Goal: Task Accomplishment & Management: Manage account settings

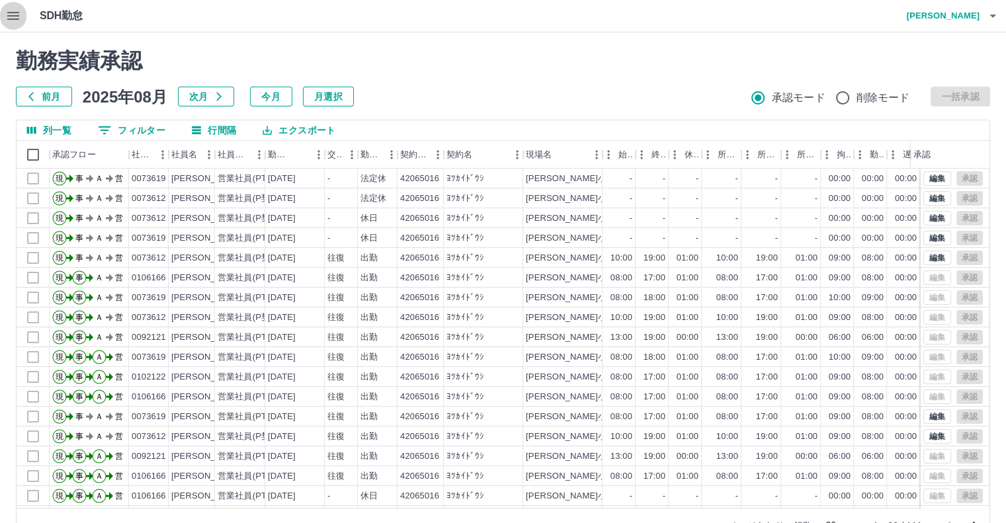
click at [6, 20] on icon "button" at bounding box center [13, 16] width 16 height 16
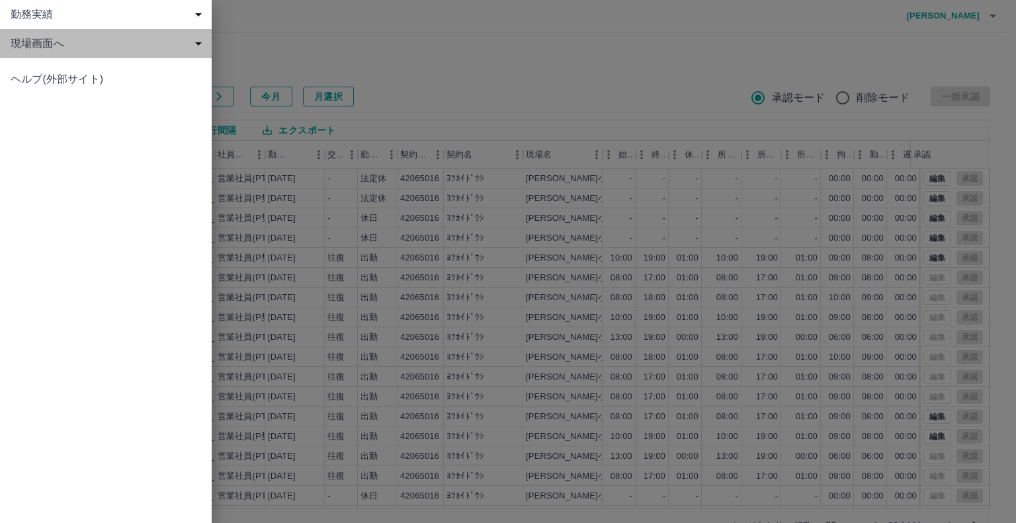
click at [75, 41] on span "現場画面へ" at bounding box center [109, 44] width 196 height 16
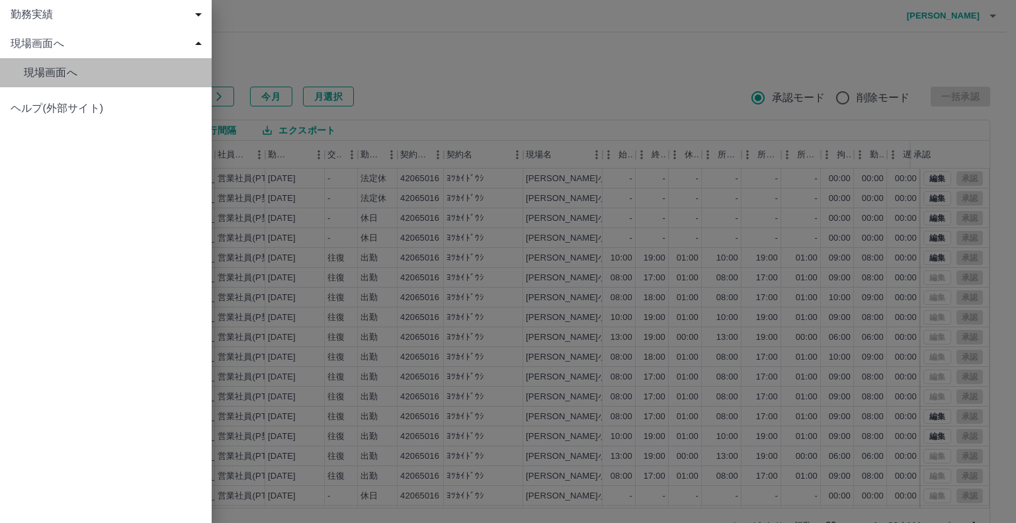
click at [77, 70] on span "現場画面へ" at bounding box center [112, 73] width 177 height 16
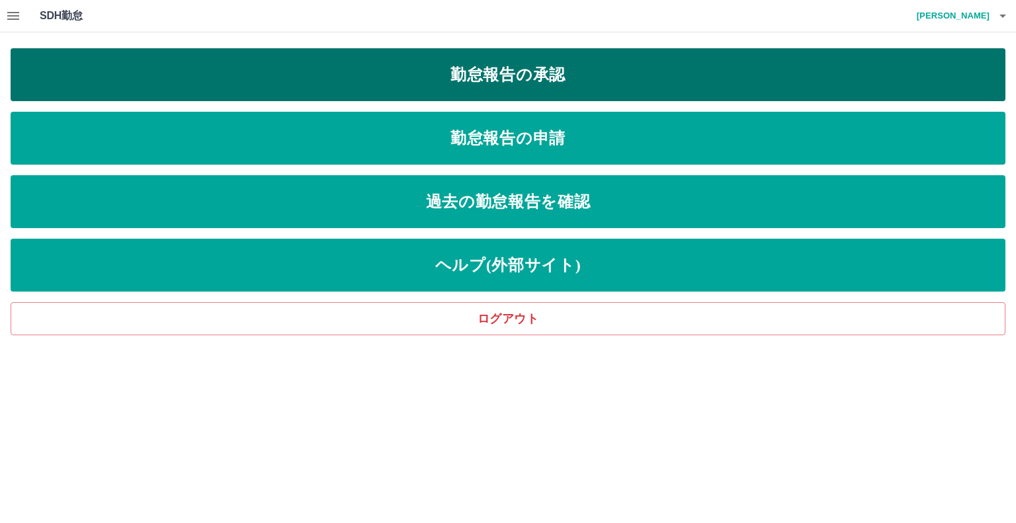
click at [577, 78] on link "勤怠報告の承認" at bounding box center [508, 74] width 995 height 53
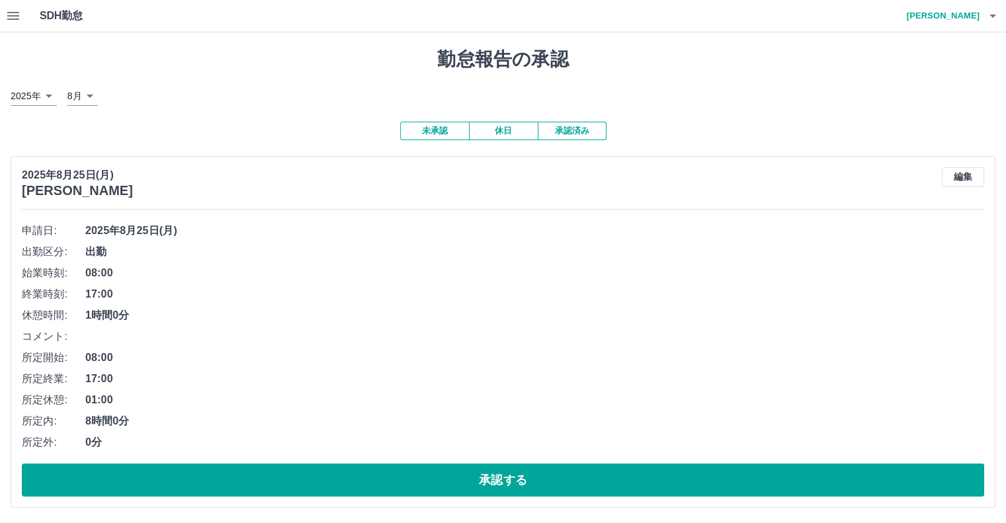
click at [4, 11] on button "button" at bounding box center [13, 16] width 26 height 32
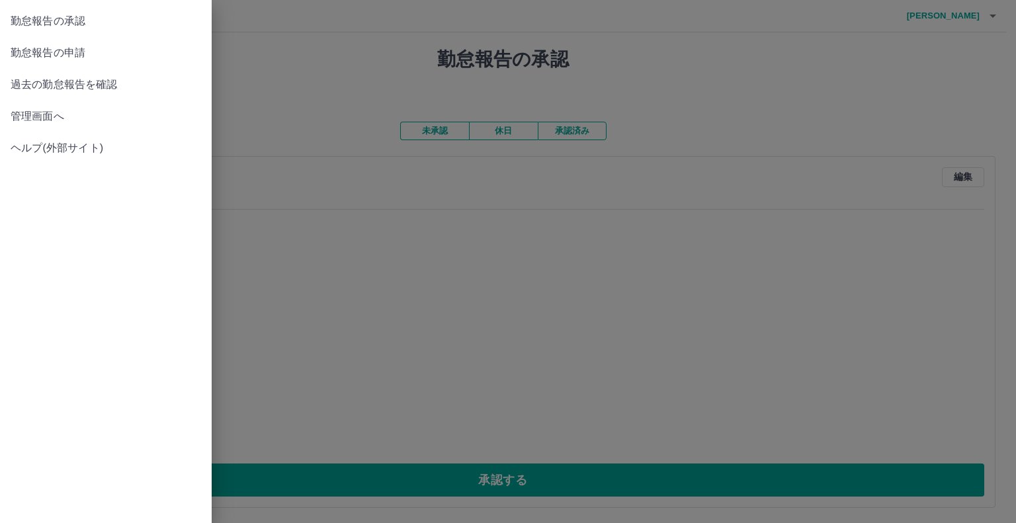
click at [87, 114] on span "管理画面へ" at bounding box center [106, 116] width 190 height 16
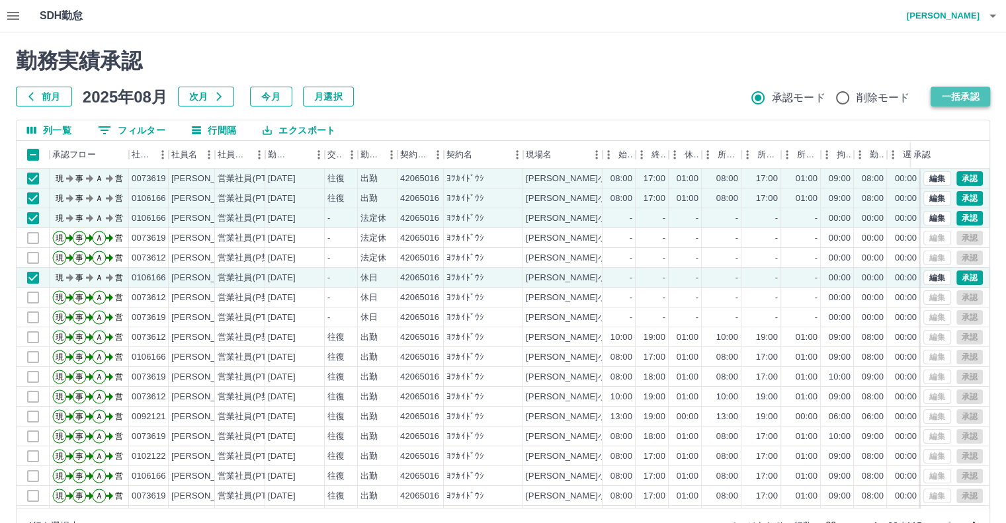
click at [951, 92] on button "一括承認" at bounding box center [961, 97] width 60 height 20
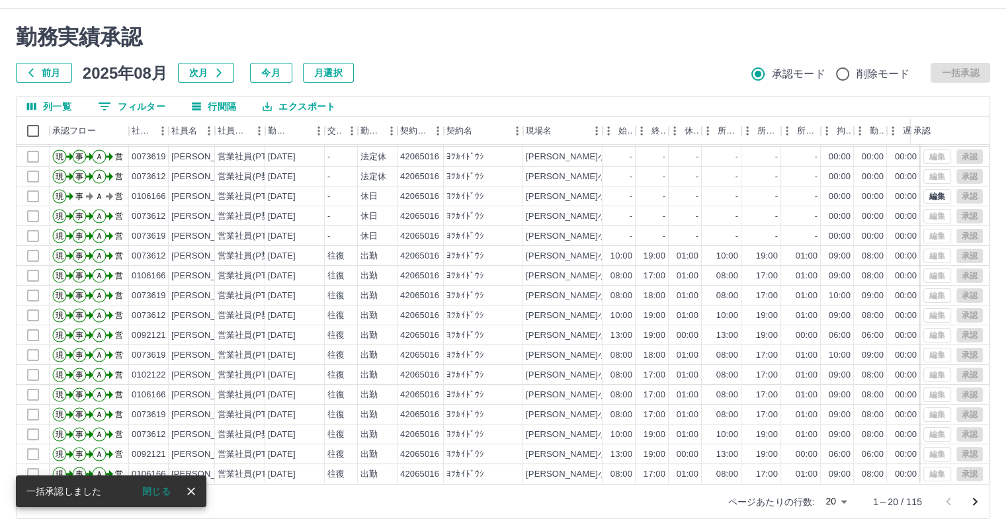
scroll to position [36, 0]
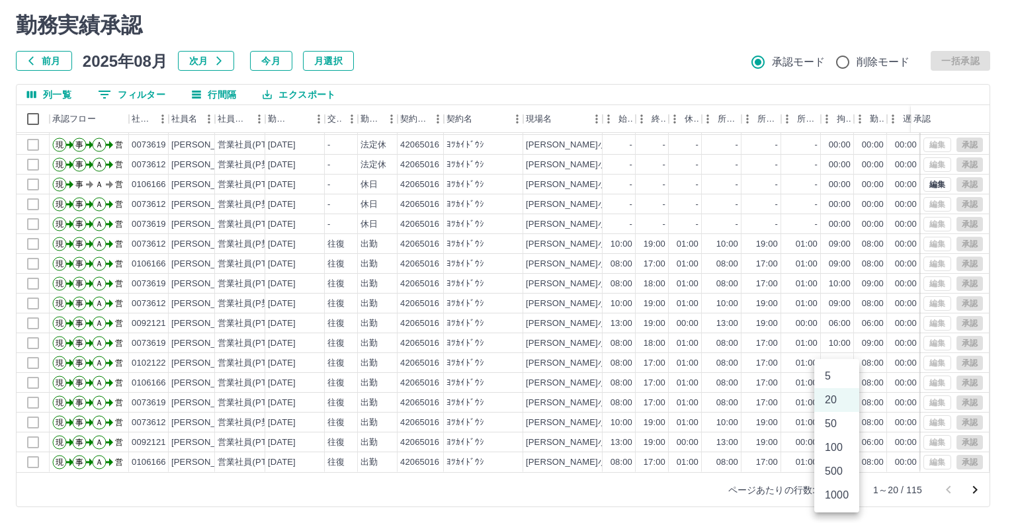
click at [830, 481] on body "SDH勤怠 [PERSON_NAME] 勤務実績承認 前月 [DATE] 次月 今月 月選択 承認モード 削除モード 一括承認 列一覧 0 フィルター 行間隔…" at bounding box center [508, 243] width 1016 height 559
click at [841, 430] on li "50" at bounding box center [836, 424] width 45 height 24
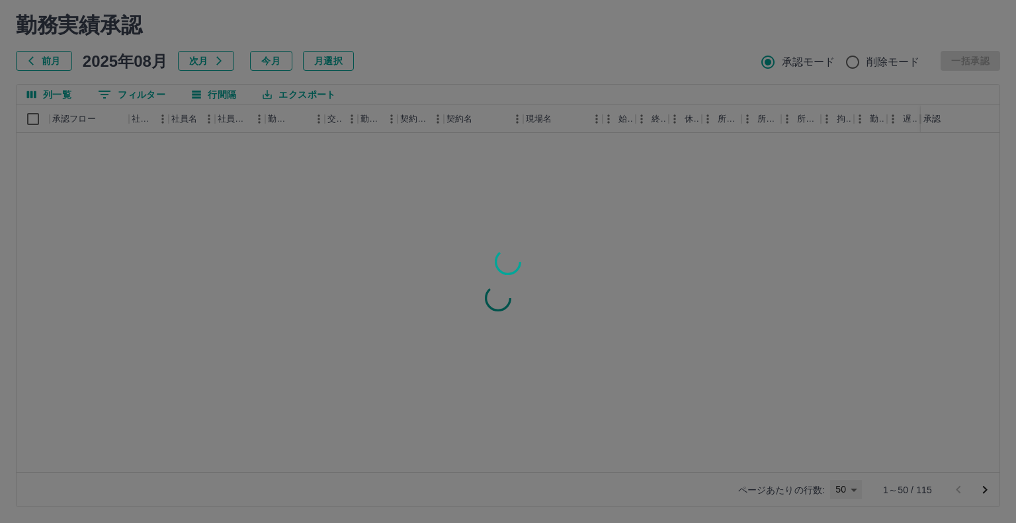
type input "**"
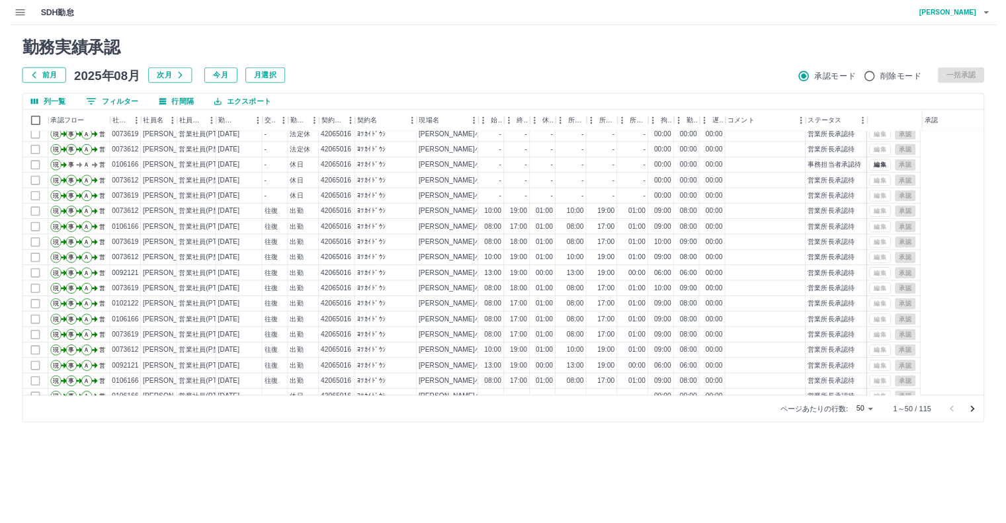
scroll to position [66, 0]
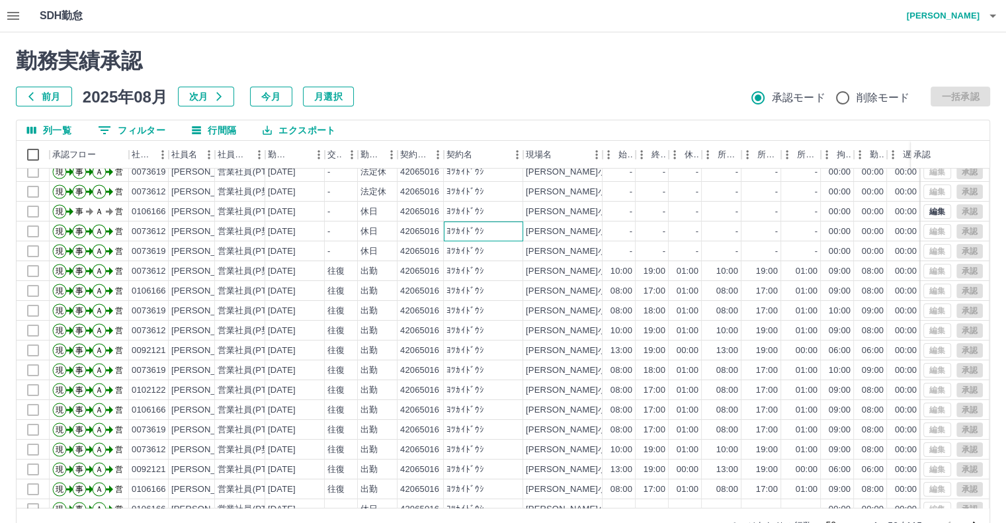
click at [508, 237] on div "ﾖﾂｶｲﾄﾞｳｼ" at bounding box center [483, 232] width 79 height 20
click at [475, 62] on h2 "勤務実績承認" at bounding box center [503, 60] width 974 height 25
